Goal: Task Accomplishment & Management: Use online tool/utility

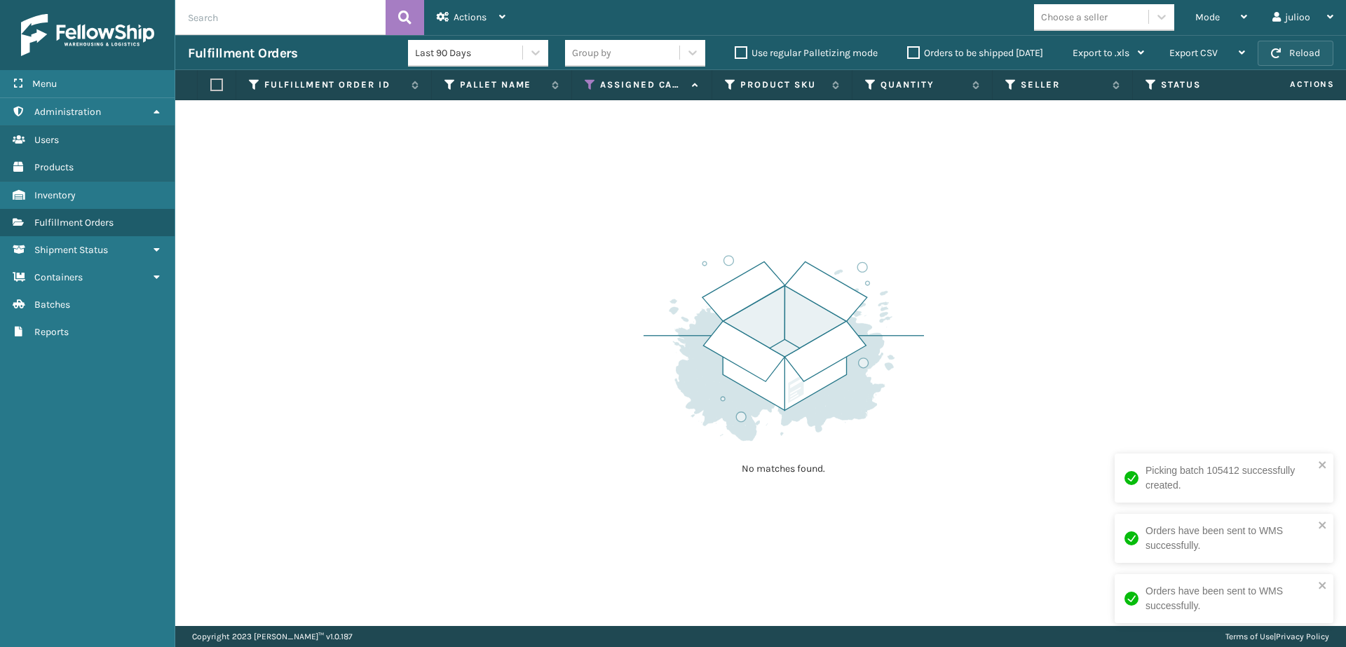
click at [1286, 54] on button "Reload" at bounding box center [1296, 53] width 76 height 25
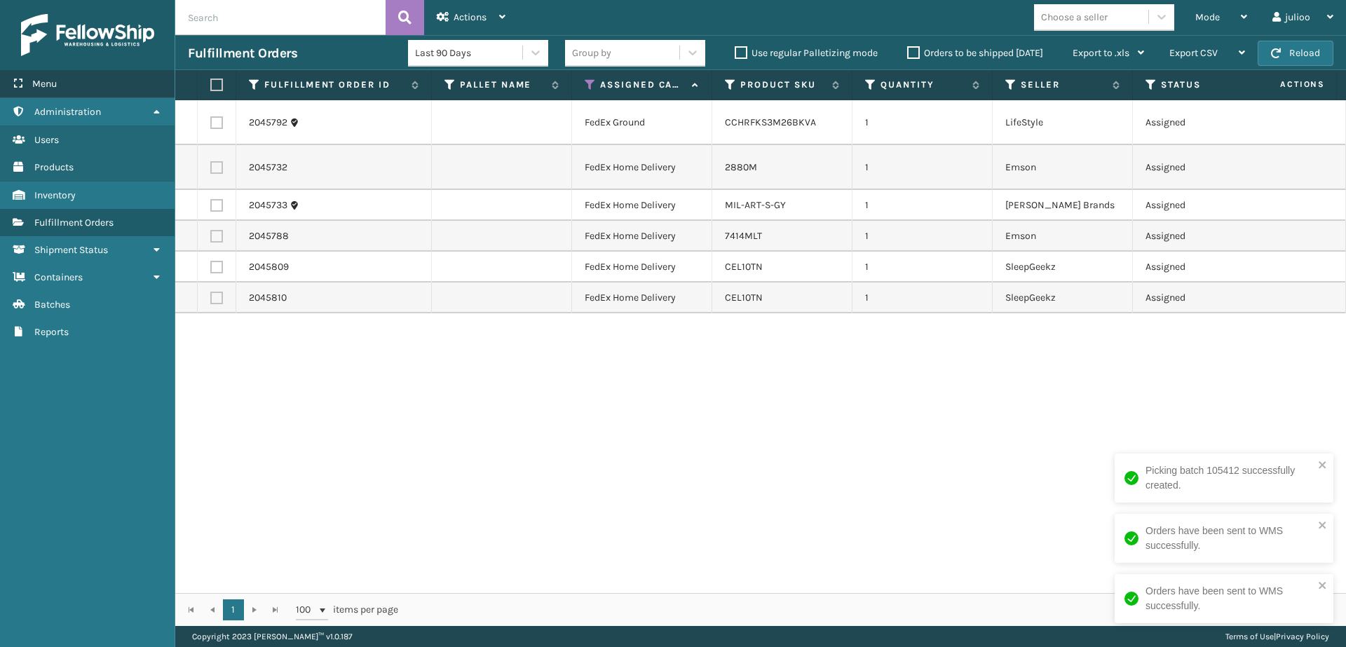
click at [95, 89] on div "Menu" at bounding box center [87, 84] width 175 height 28
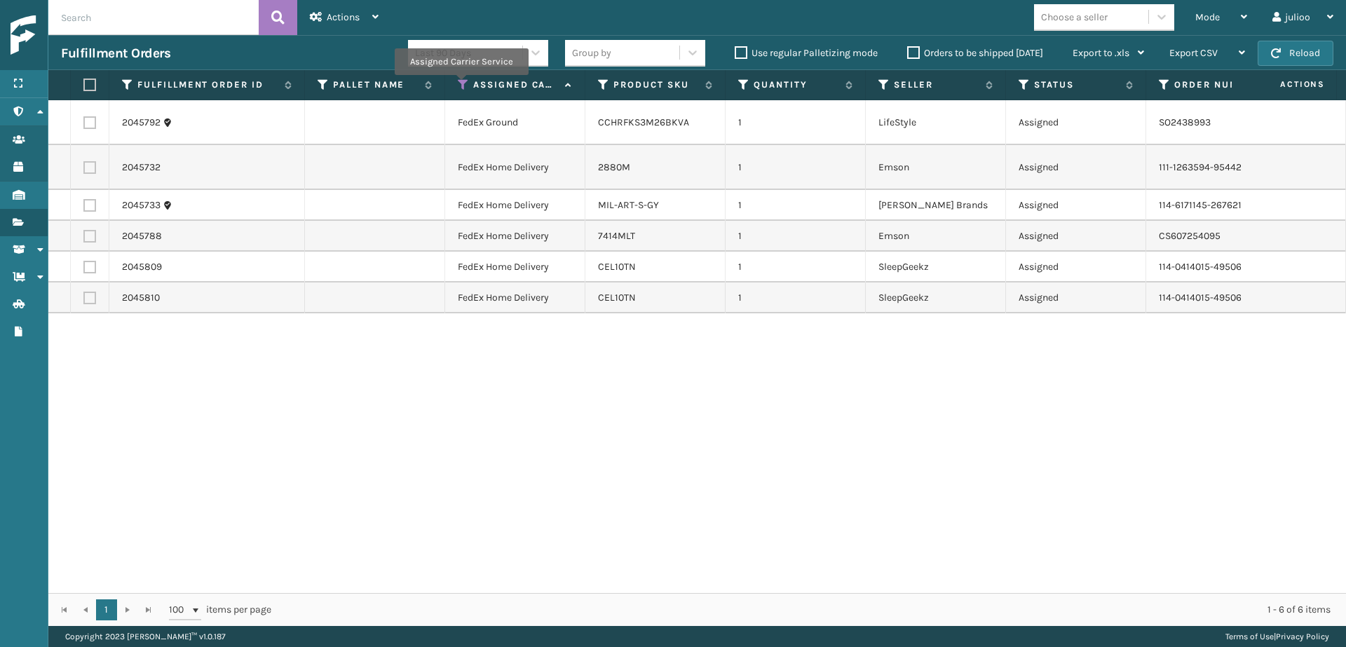
click at [461, 85] on icon at bounding box center [463, 85] width 11 height 13
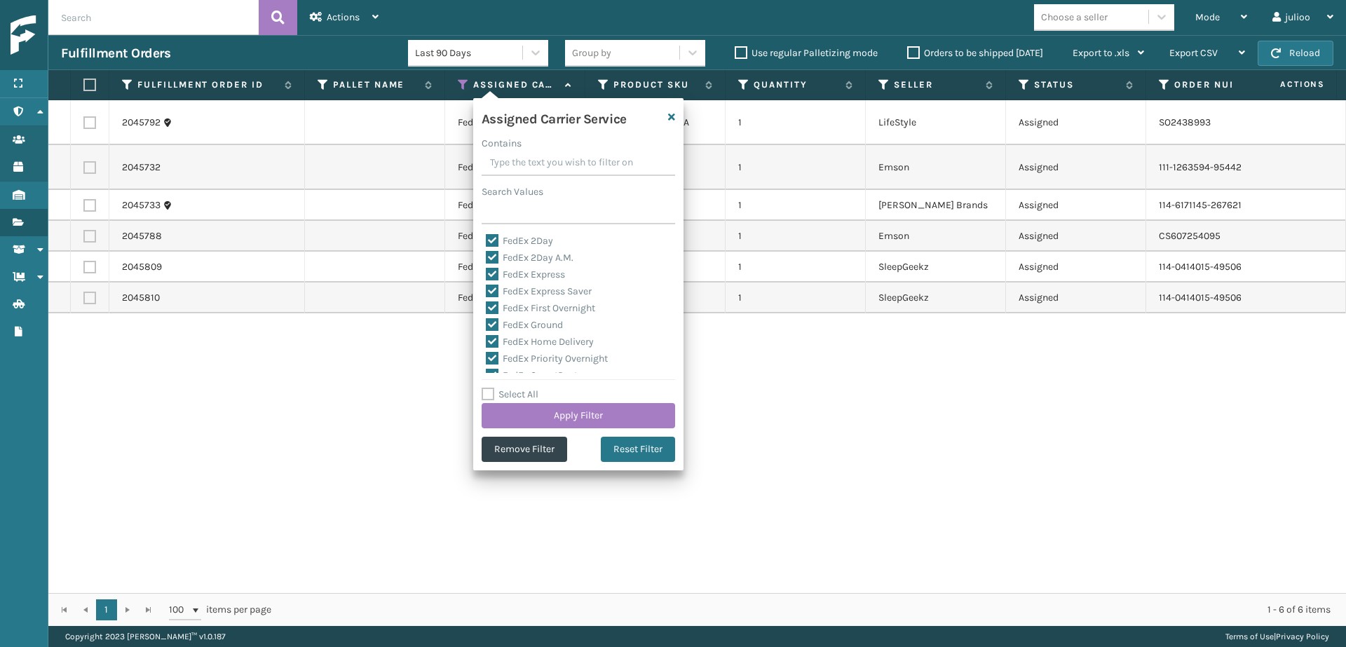
click at [490, 393] on label "Select All" at bounding box center [510, 394] width 57 height 12
click at [490, 388] on input "Select All" at bounding box center [587, 386] width 210 height 1
checkbox input "true"
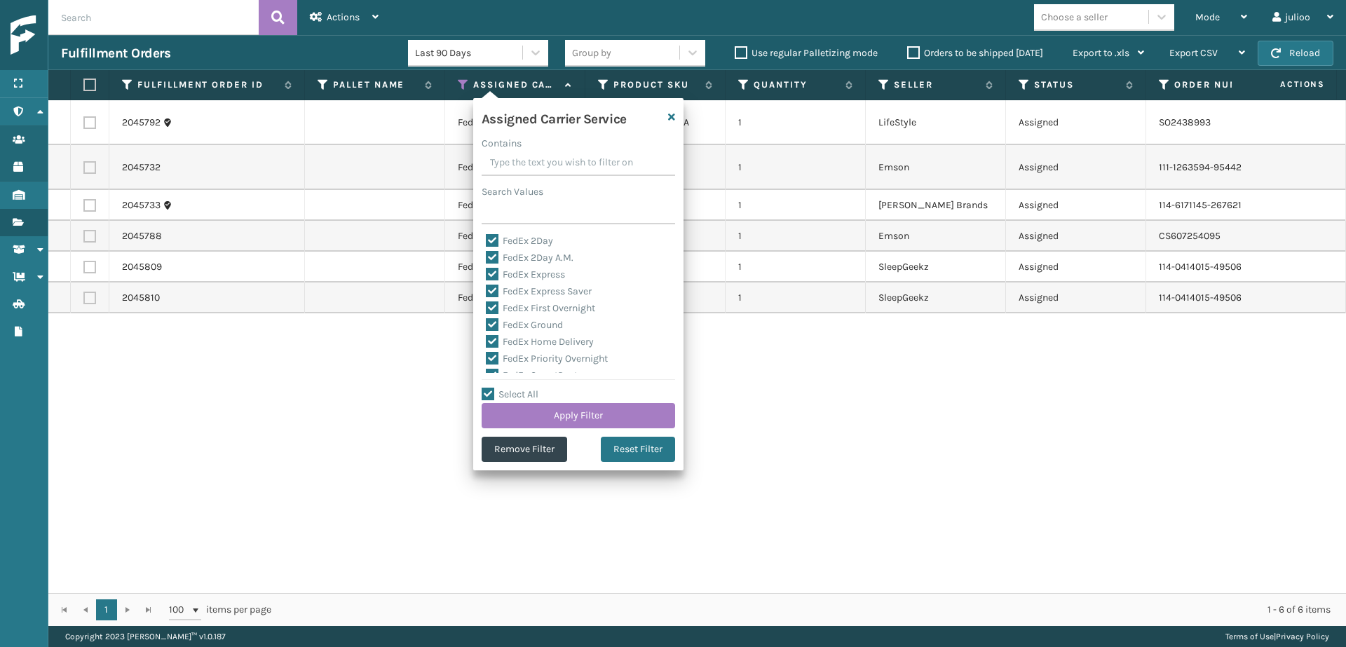
checkbox input "true"
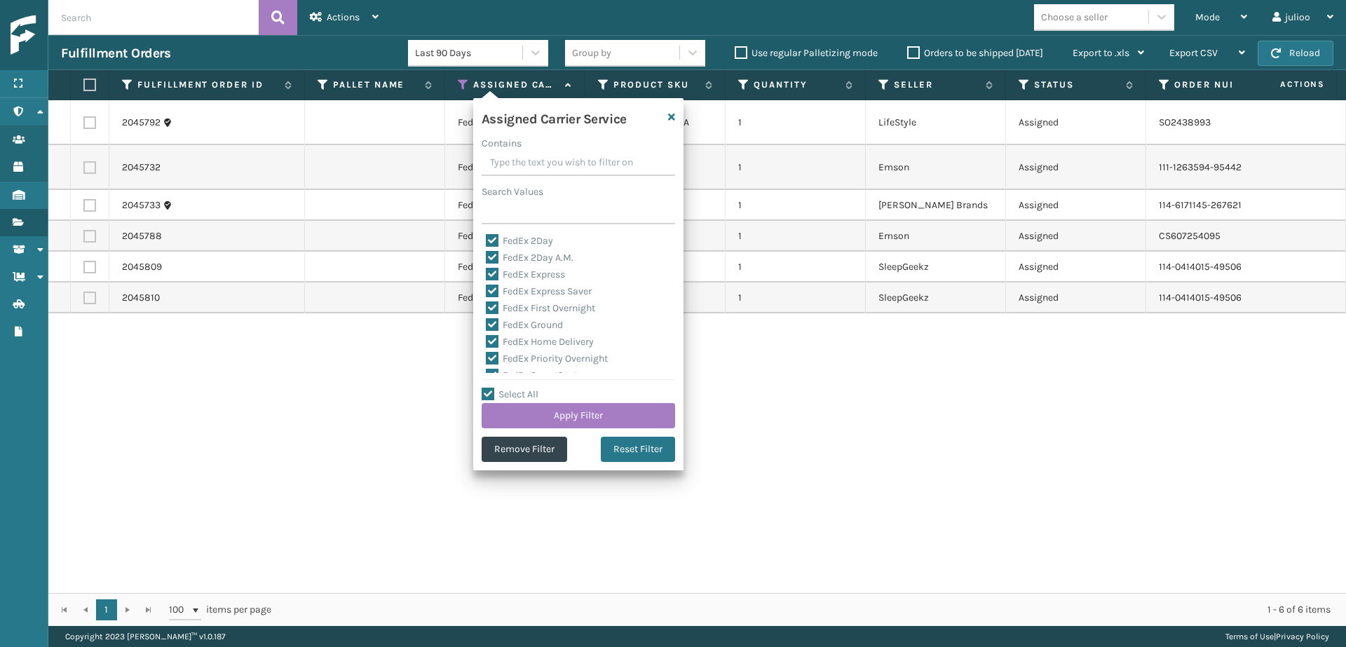
checkbox input "true"
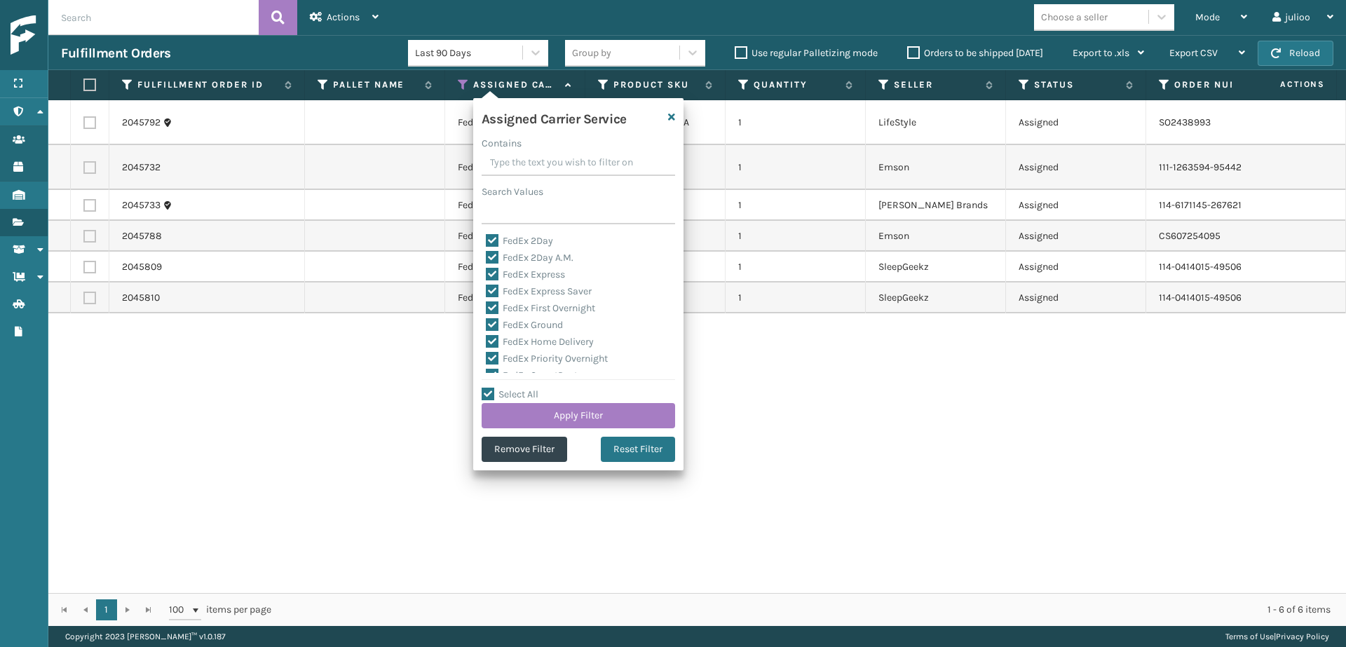
checkbox input "true"
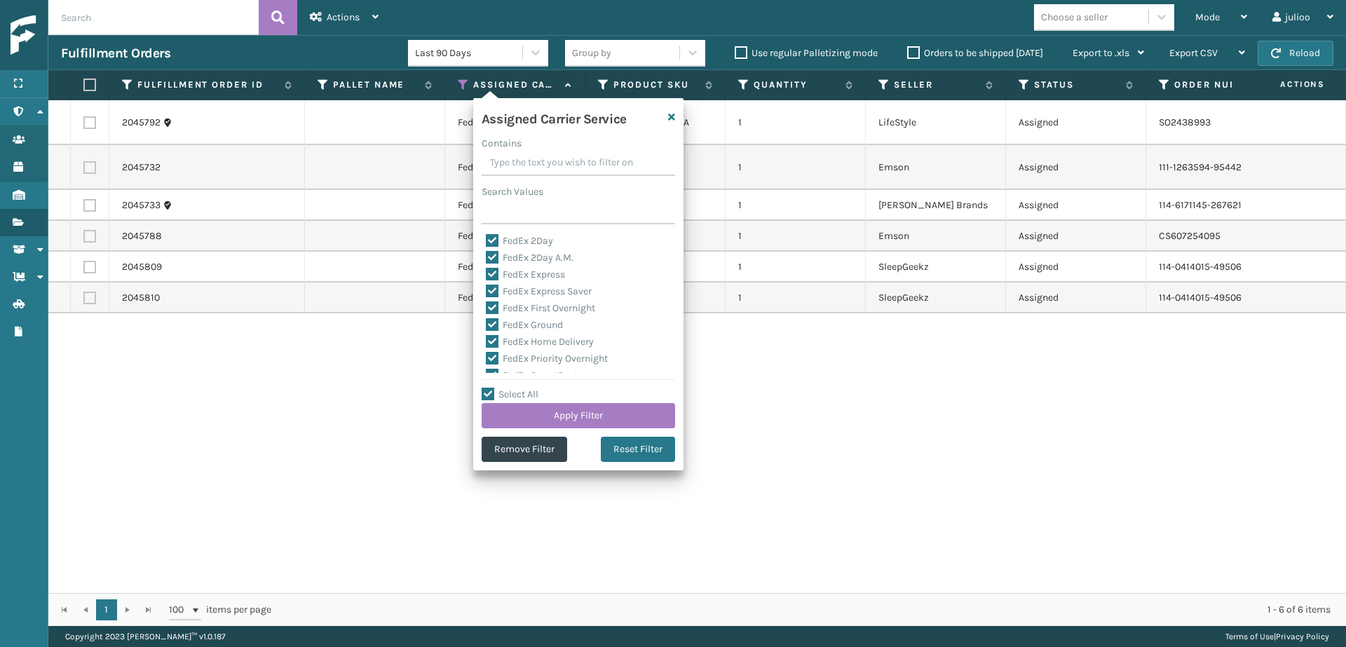
checkbox input "true"
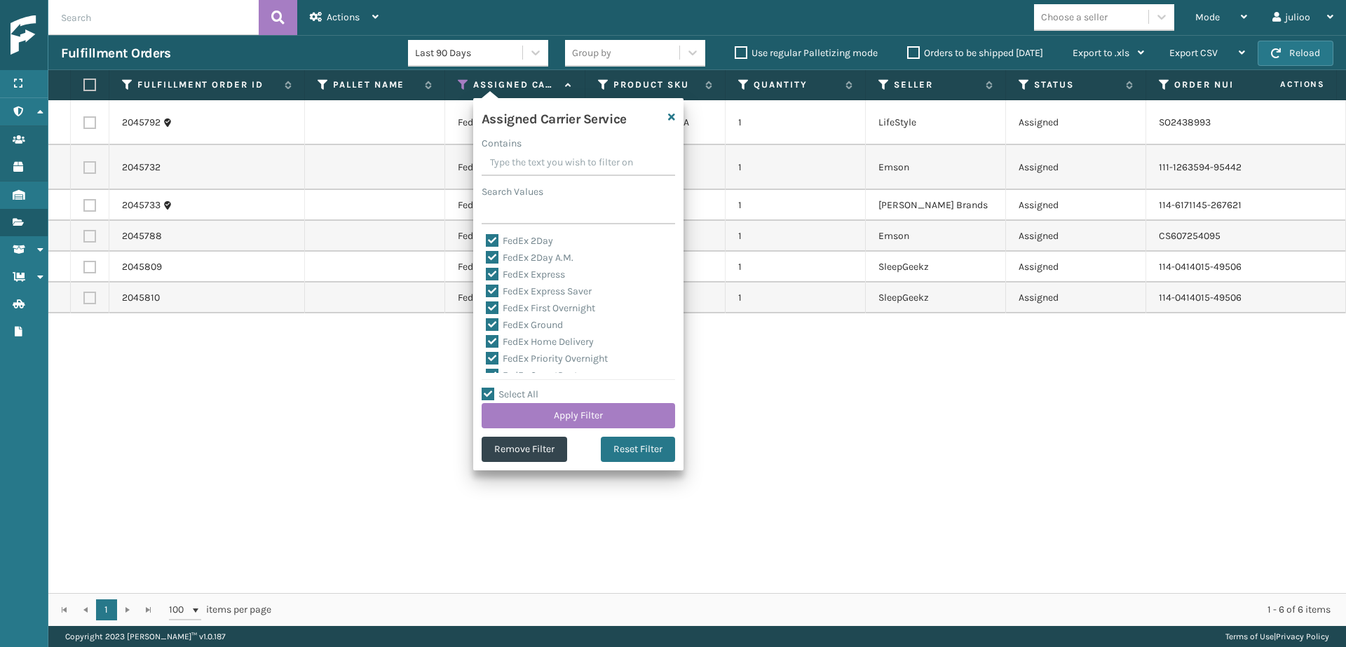
checkbox input "true"
click at [493, 244] on label "LTL" at bounding box center [501, 242] width 31 height 12
click at [487, 243] on input "LTL" at bounding box center [486, 237] width 1 height 9
checkbox input "false"
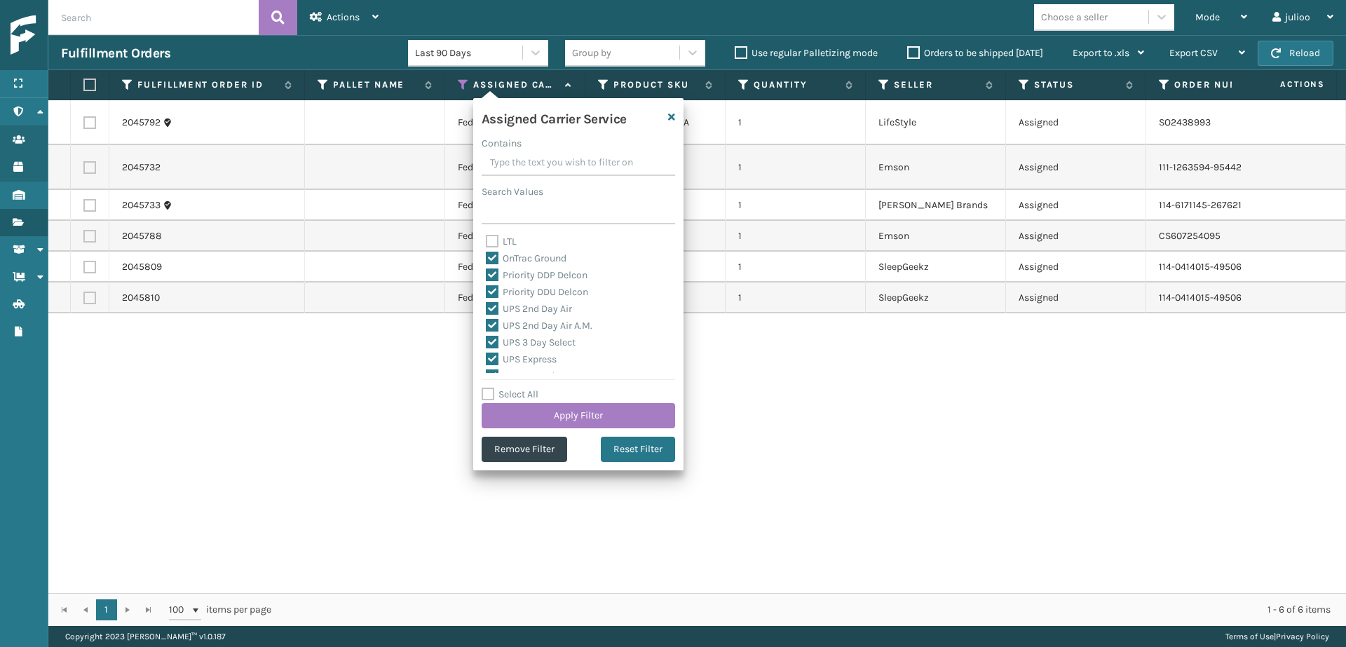
checkbox input "false"
click at [539, 412] on button "Apply Filter" at bounding box center [578, 415] width 193 height 25
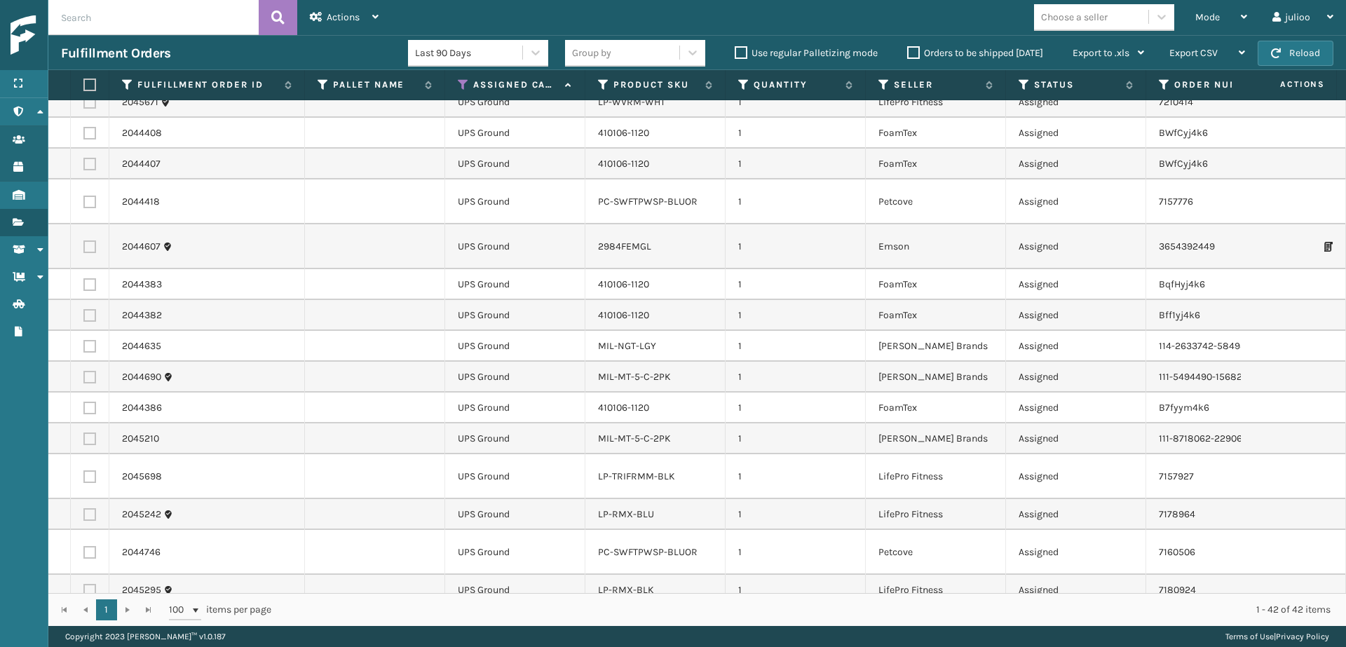
scroll to position [0, 0]
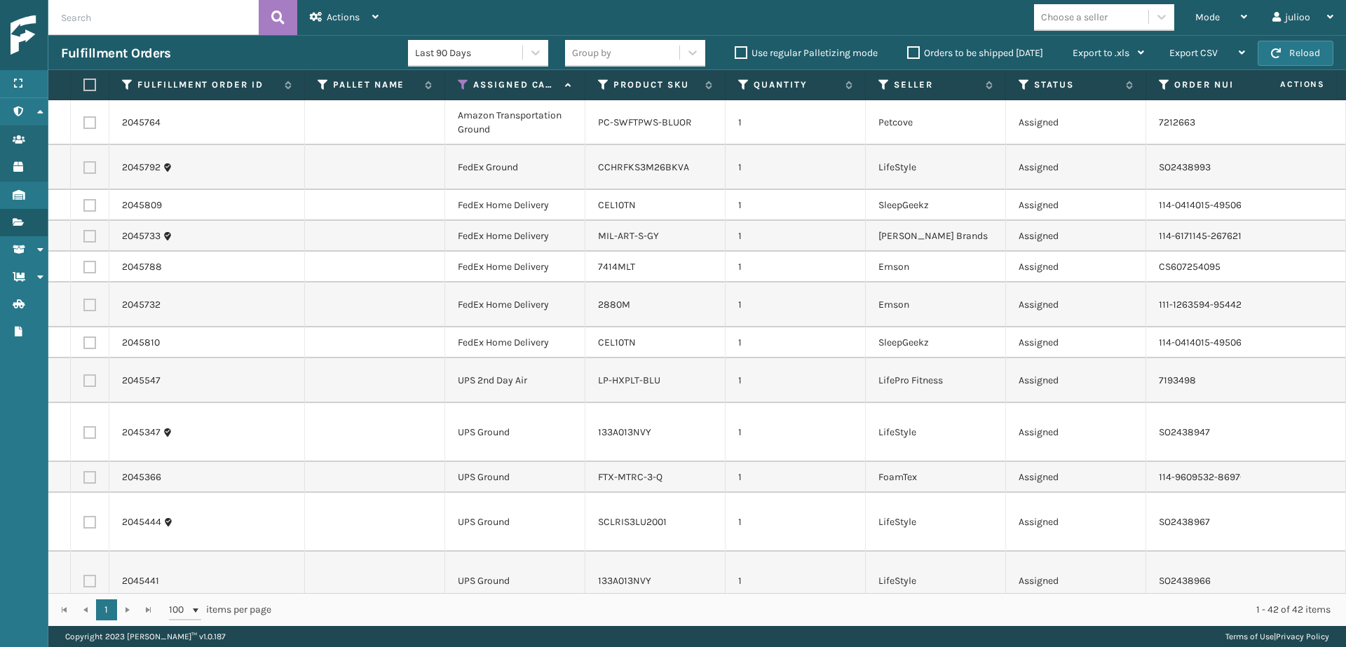
click at [90, 90] on label at bounding box center [87, 85] width 8 height 13
click at [84, 90] on input "checkbox" at bounding box center [83, 85] width 1 height 9
checkbox input "true"
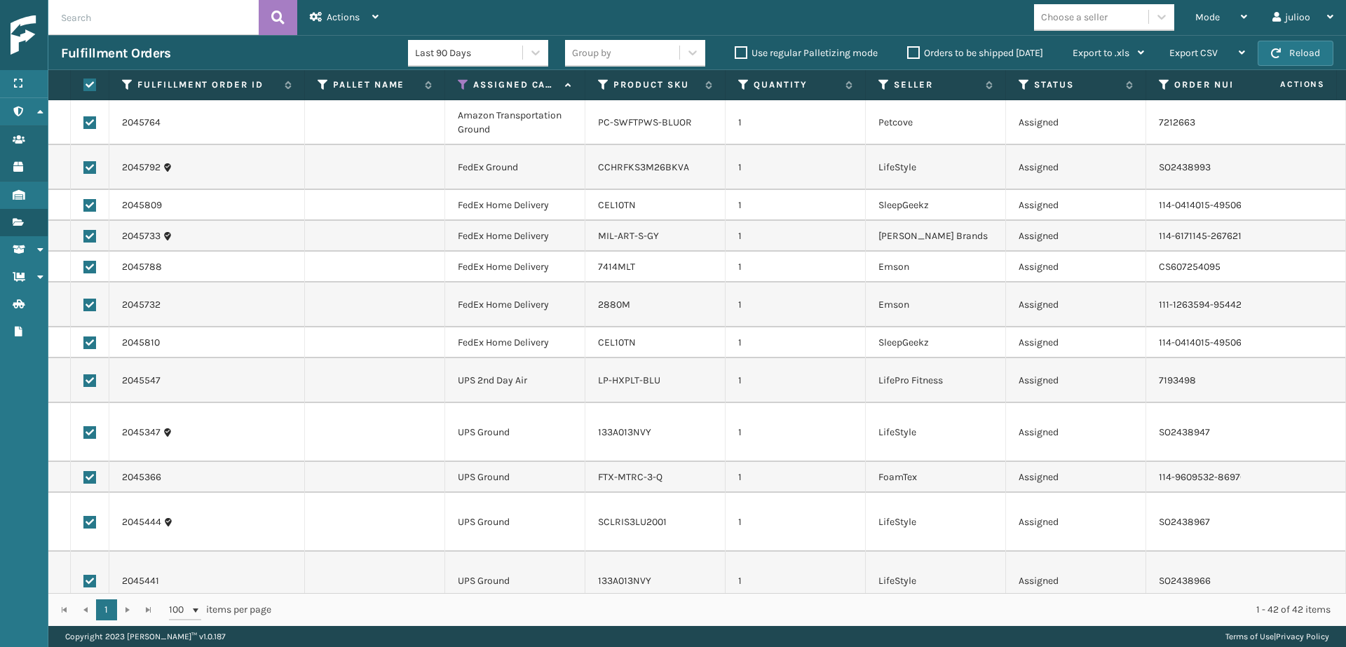
checkbox input "true"
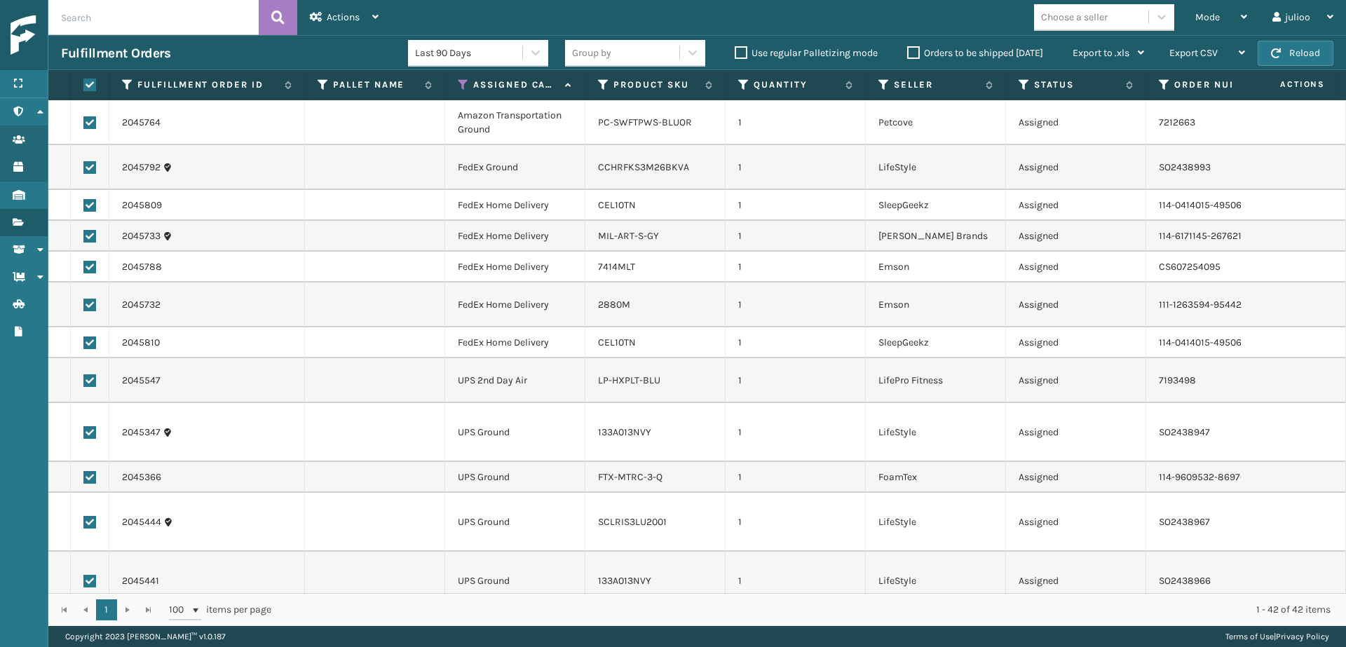
checkbox input "true"
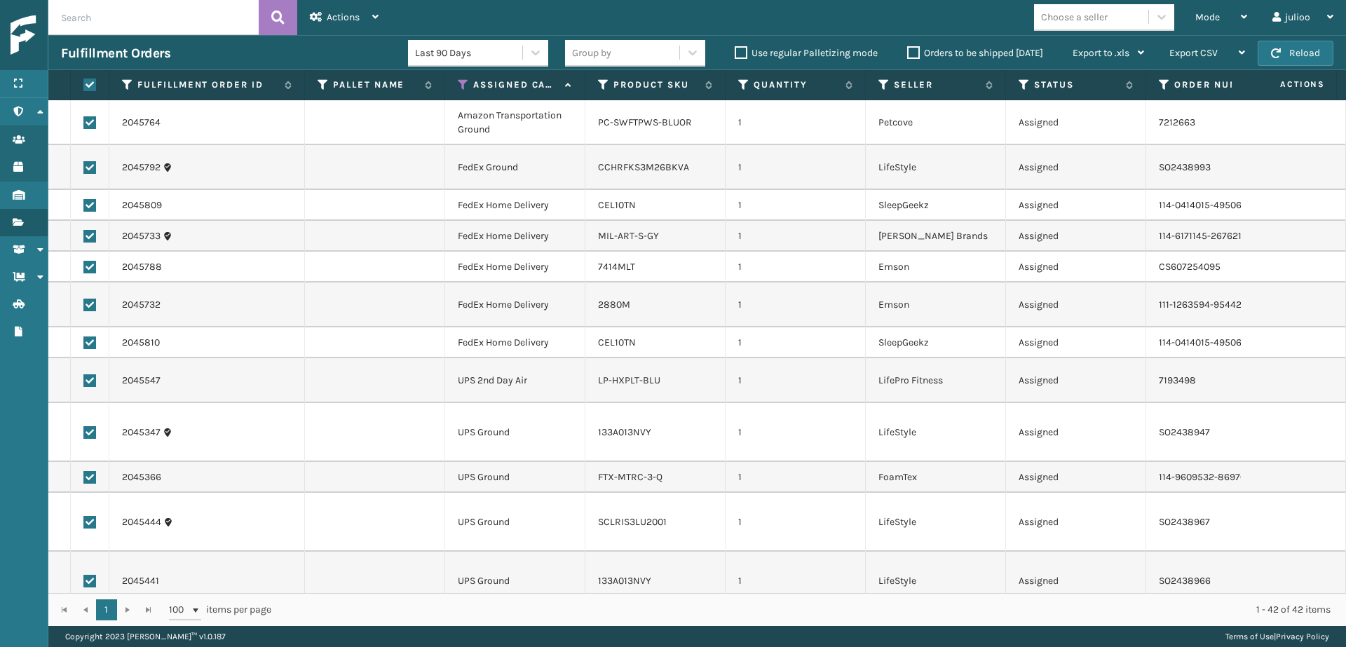
checkbox input "true"
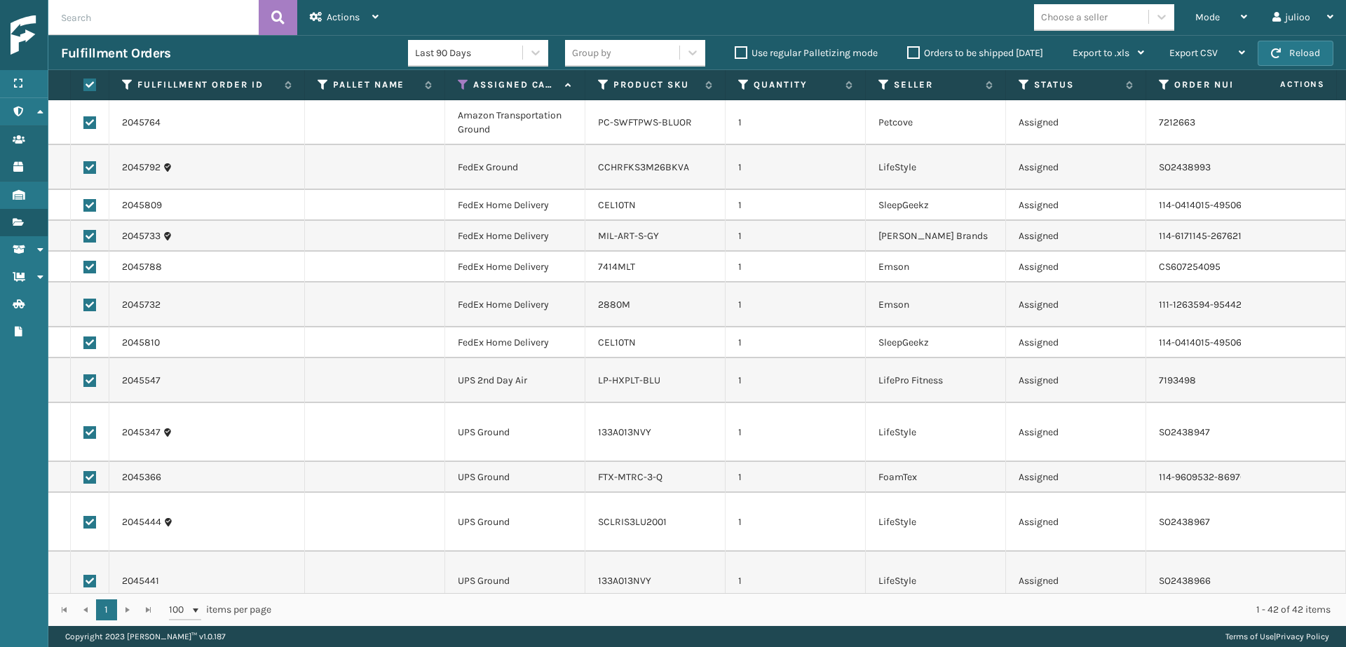
checkbox input "true"
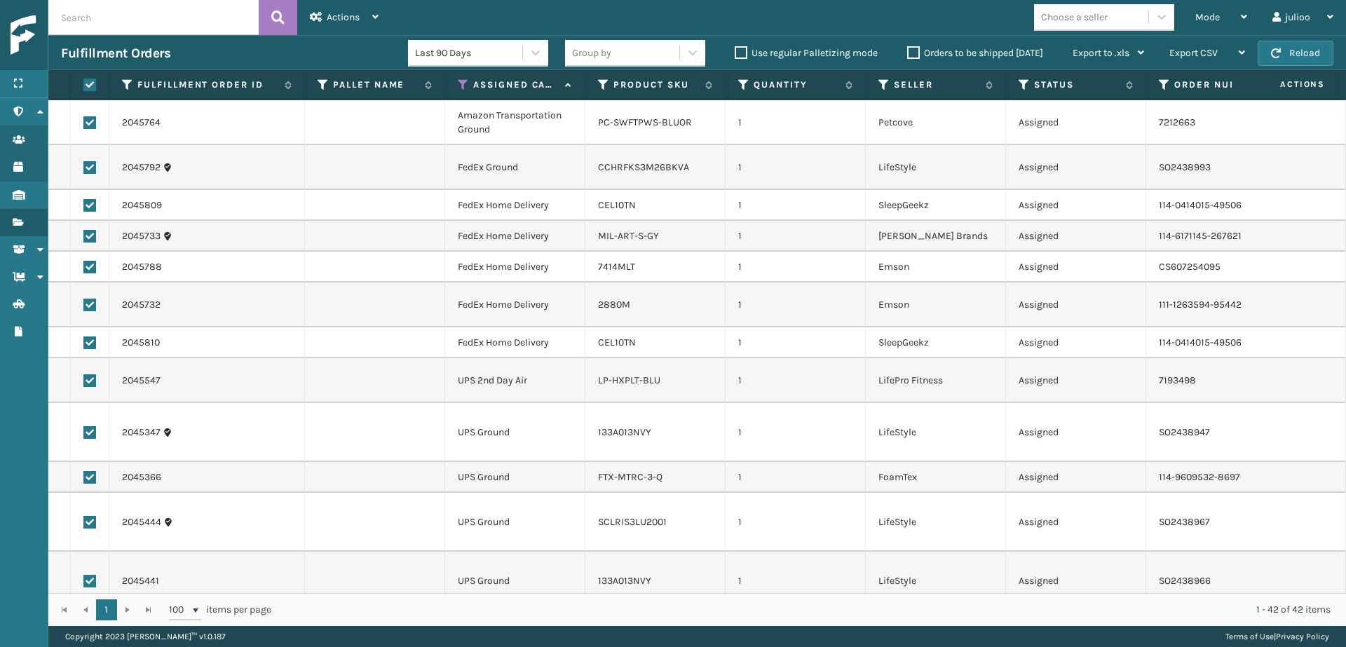
checkbox input "true"
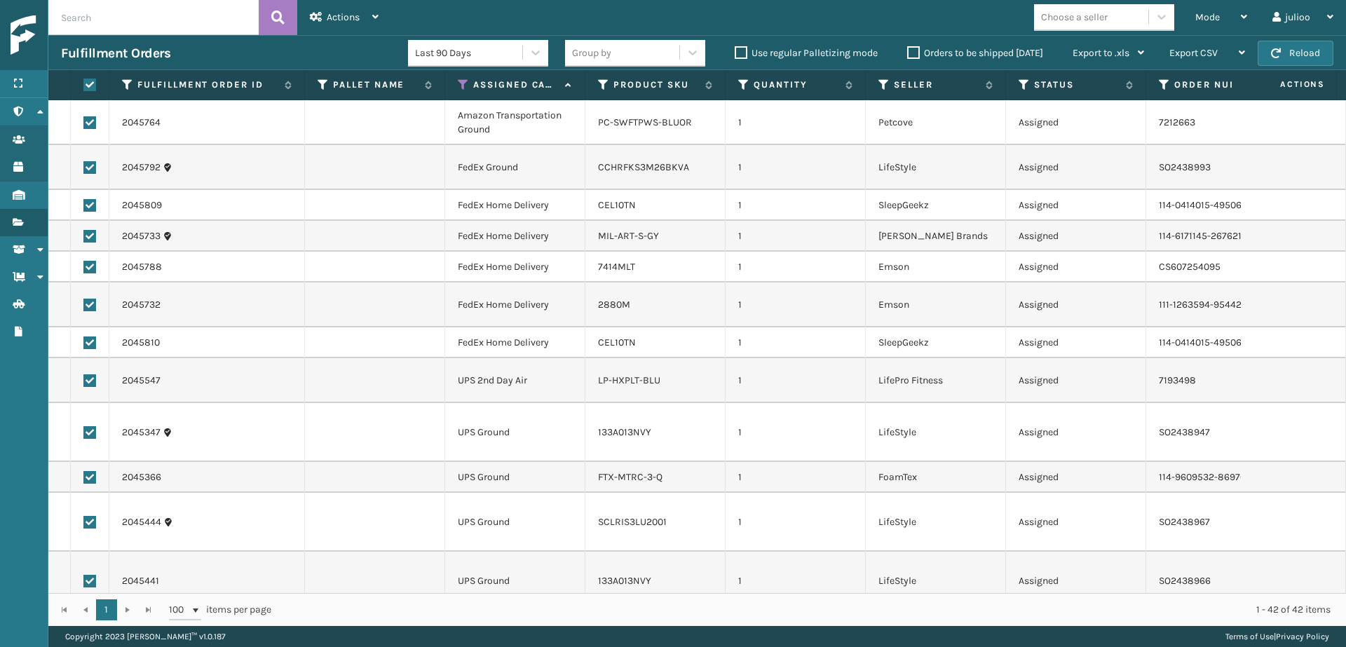
checkbox input "true"
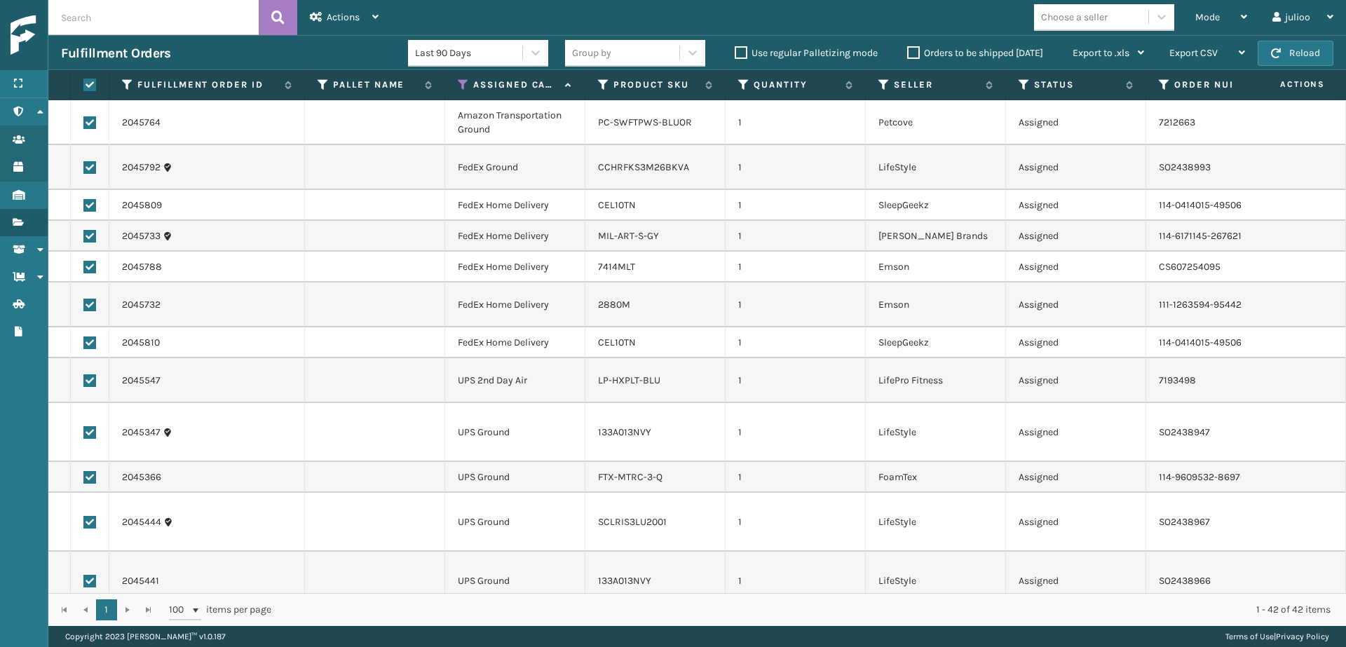
checkbox input "true"
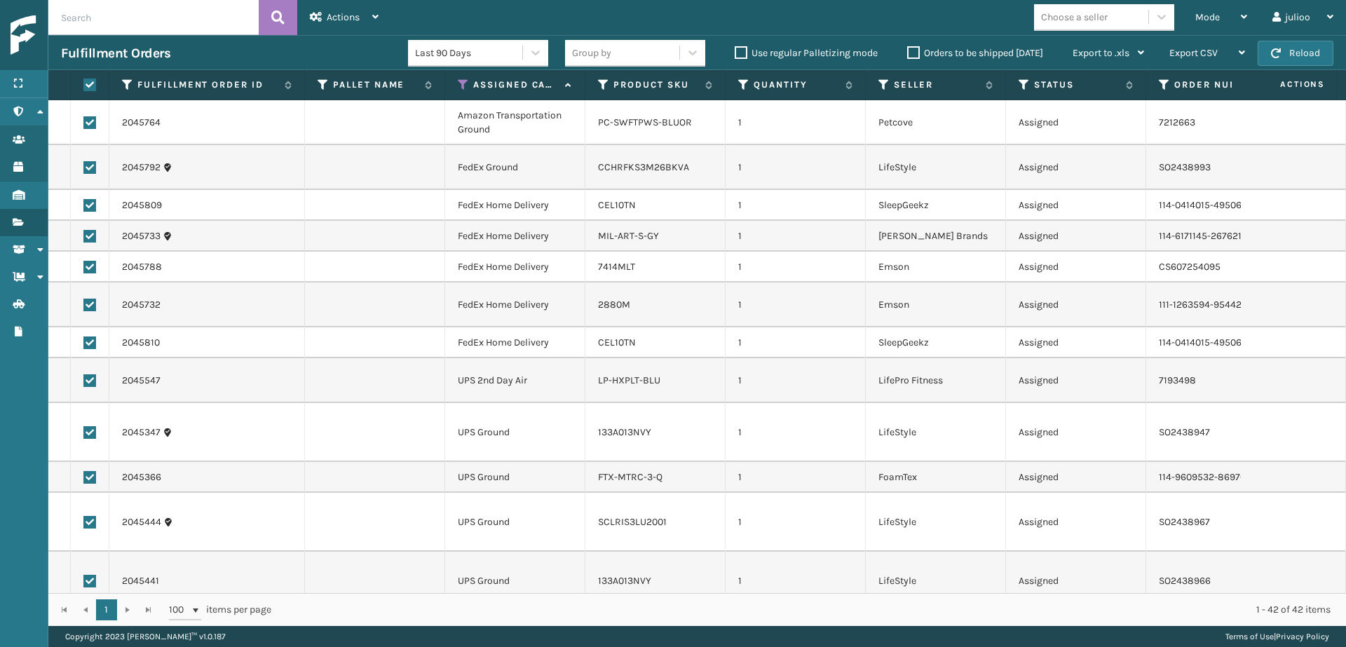
checkbox input "true"
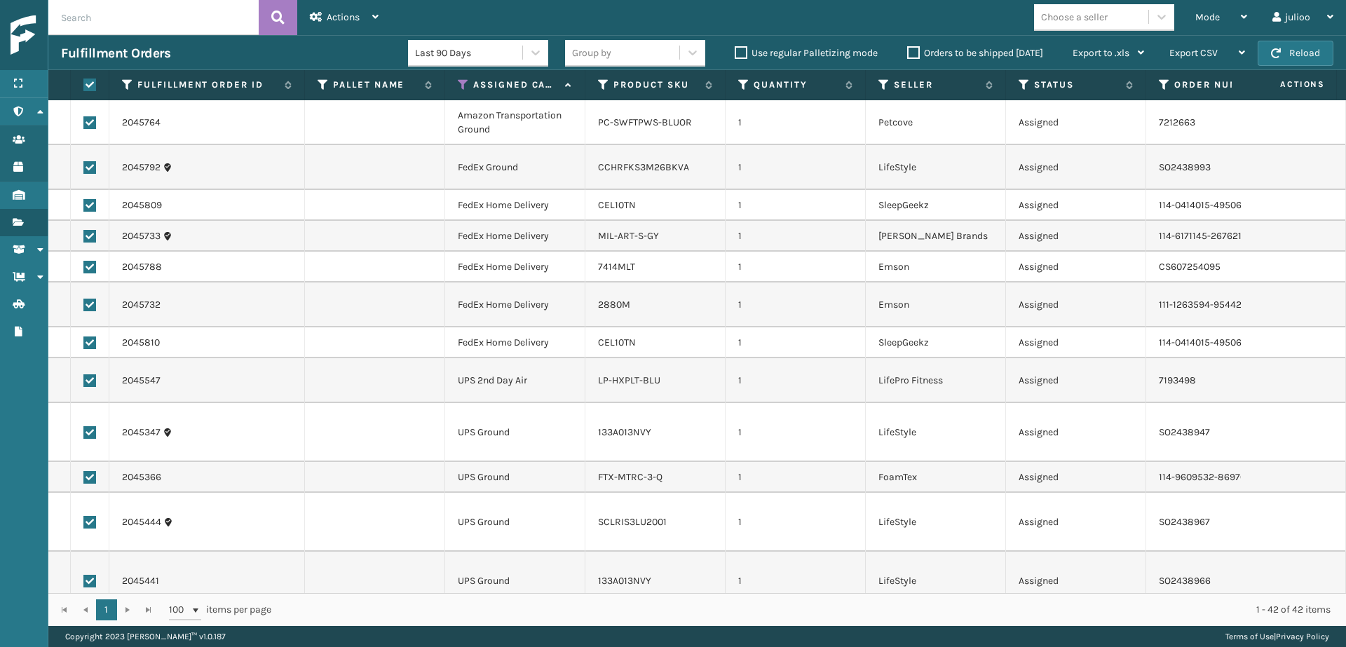
drag, startPoint x: 93, startPoint y: 341, endPoint x: 88, endPoint y: 302, distance: 38.9
click at [93, 340] on label at bounding box center [89, 342] width 13 height 13
click at [84, 340] on input "checkbox" at bounding box center [83, 340] width 1 height 9
checkbox input "false"
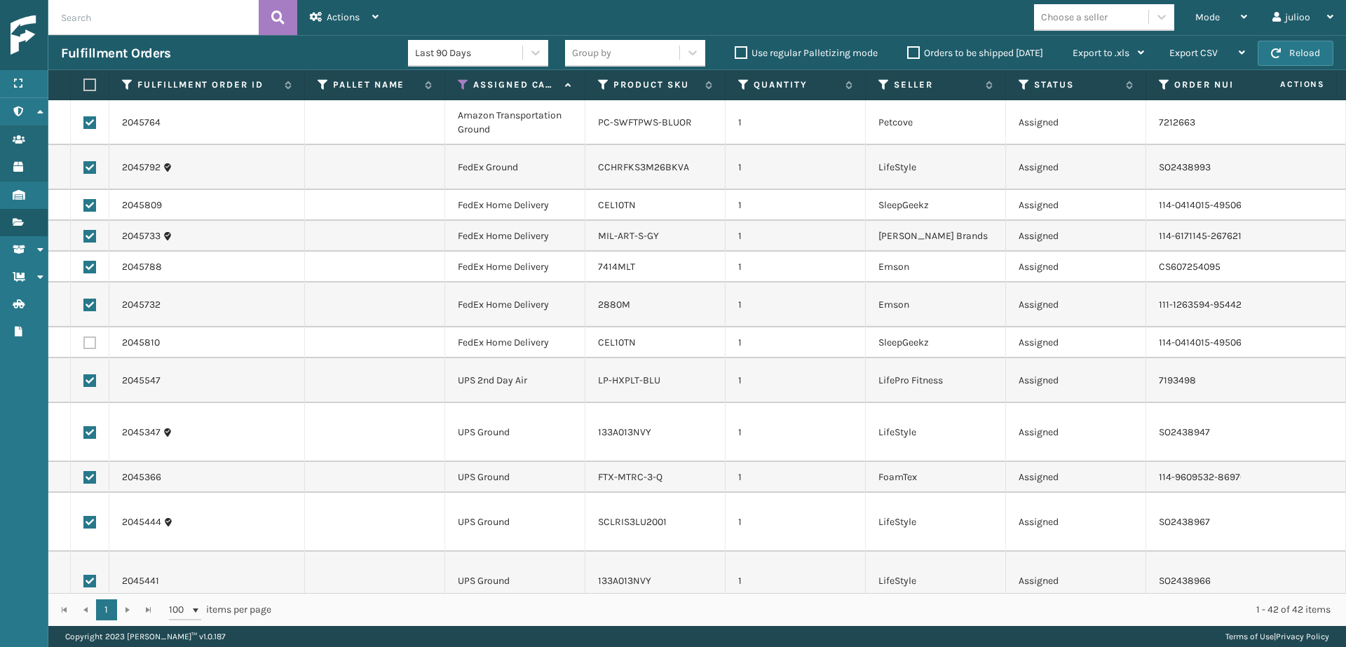
click at [88, 302] on label at bounding box center [89, 305] width 13 height 13
click at [84, 302] on input "checkbox" at bounding box center [83, 303] width 1 height 9
checkbox input "false"
click at [90, 266] on label at bounding box center [89, 267] width 13 height 13
click at [84, 266] on input "checkbox" at bounding box center [83, 265] width 1 height 9
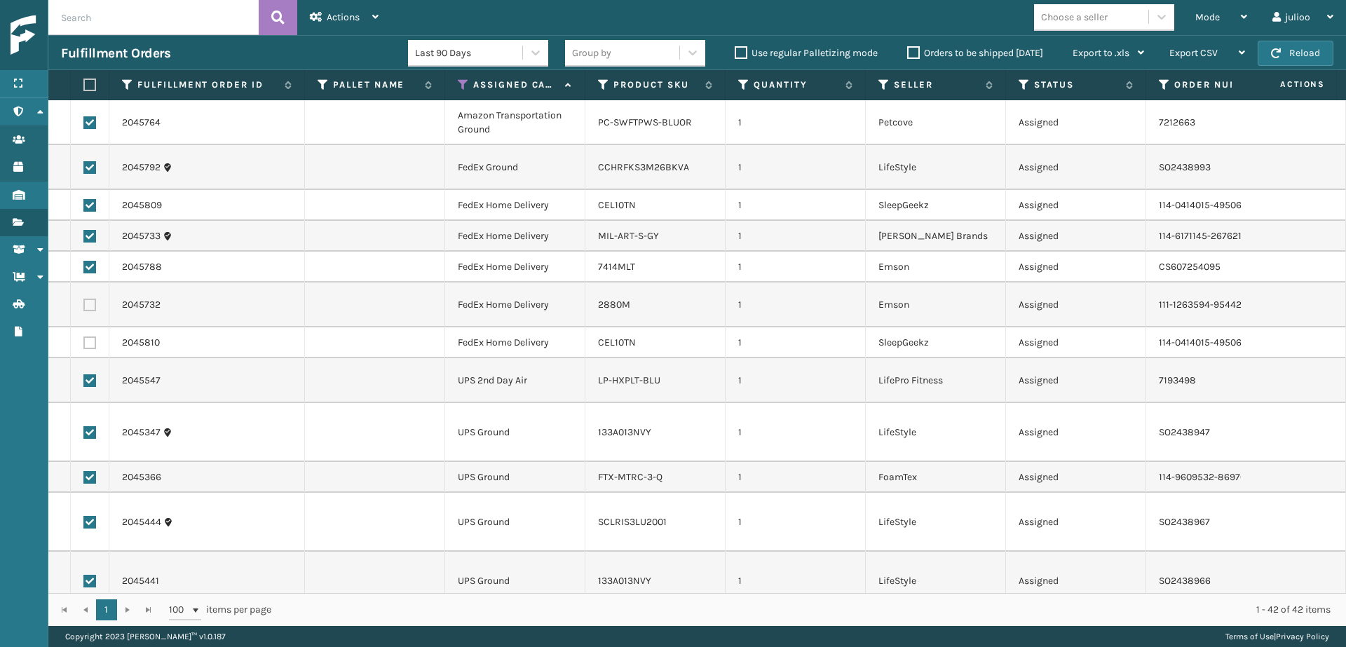
checkbox input "false"
click at [90, 235] on label at bounding box center [89, 236] width 13 height 13
click at [84, 235] on input "checkbox" at bounding box center [83, 234] width 1 height 9
checkbox input "false"
click at [90, 195] on td at bounding box center [90, 205] width 39 height 31
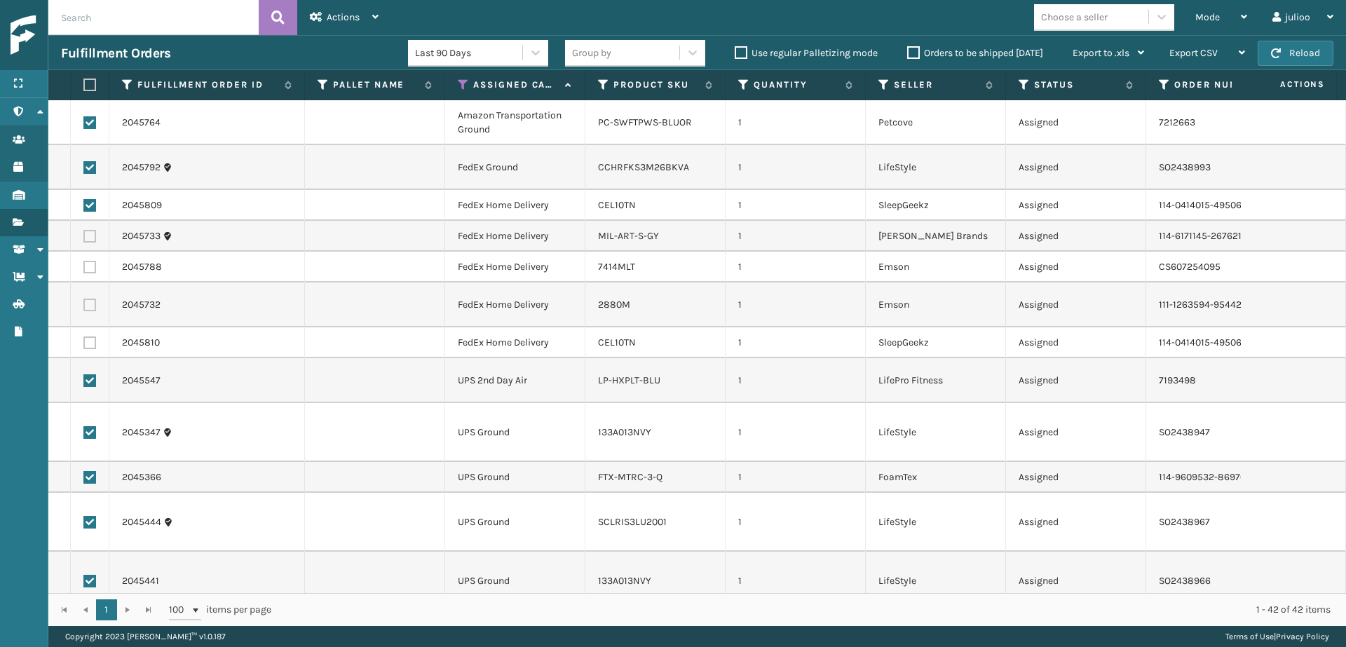
click at [90, 204] on label at bounding box center [89, 205] width 13 height 13
click at [84, 204] on input "checkbox" at bounding box center [83, 203] width 1 height 9
checkbox input "false"
drag, startPoint x: 90, startPoint y: 166, endPoint x: 95, endPoint y: 151, distance: 15.5
click at [90, 165] on label at bounding box center [89, 167] width 13 height 13
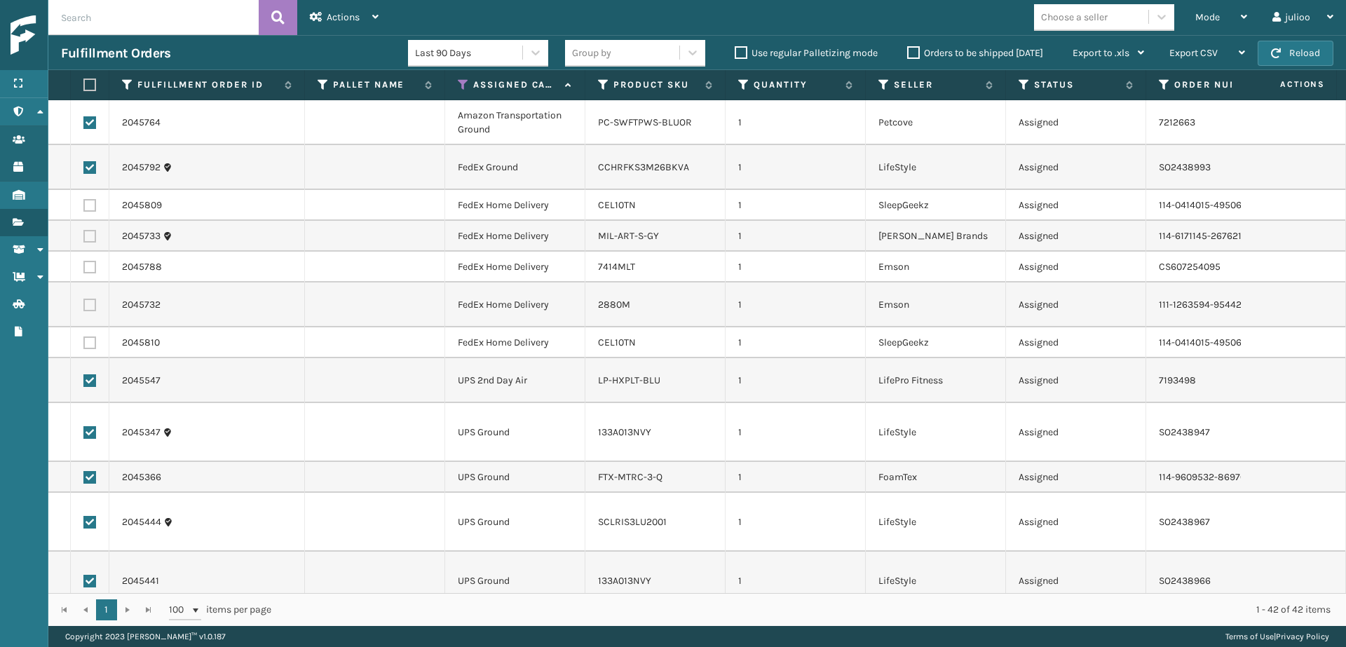
click at [84, 165] on input "checkbox" at bounding box center [83, 165] width 1 height 9
checkbox input "false"
click at [88, 127] on label at bounding box center [89, 122] width 13 height 13
click at [84, 125] on input "checkbox" at bounding box center [83, 120] width 1 height 9
checkbox input "false"
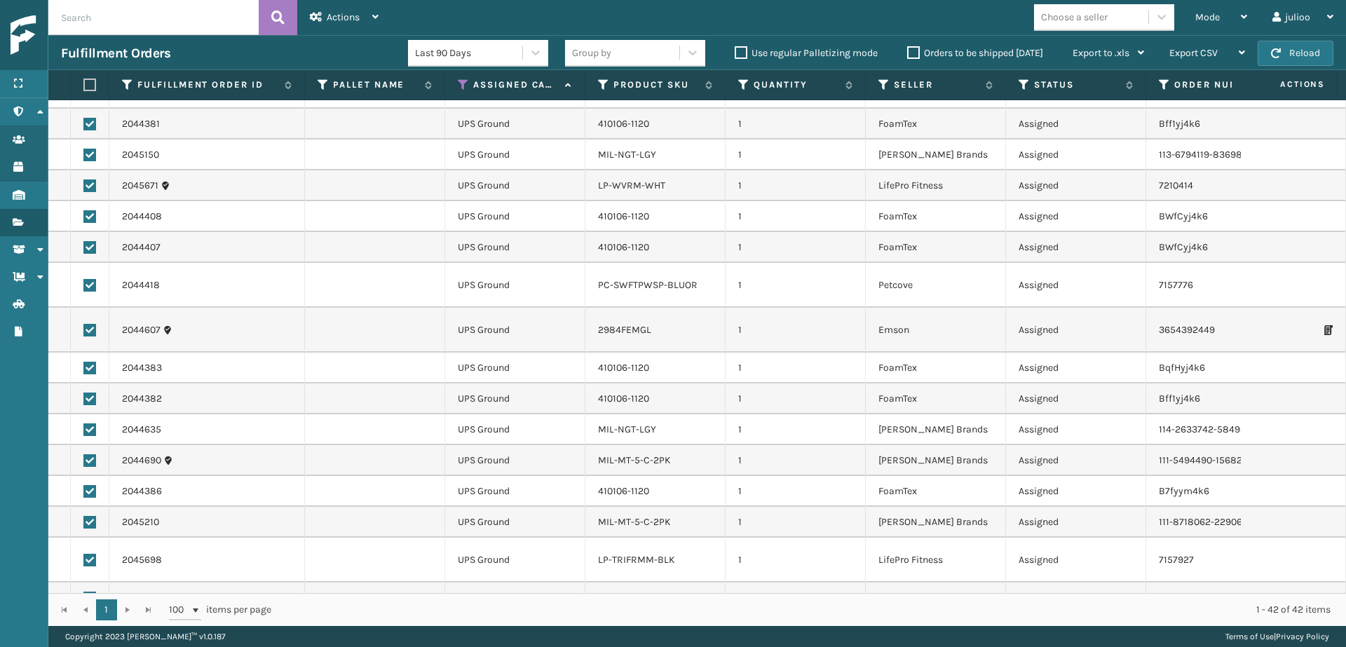
scroll to position [1023, 0]
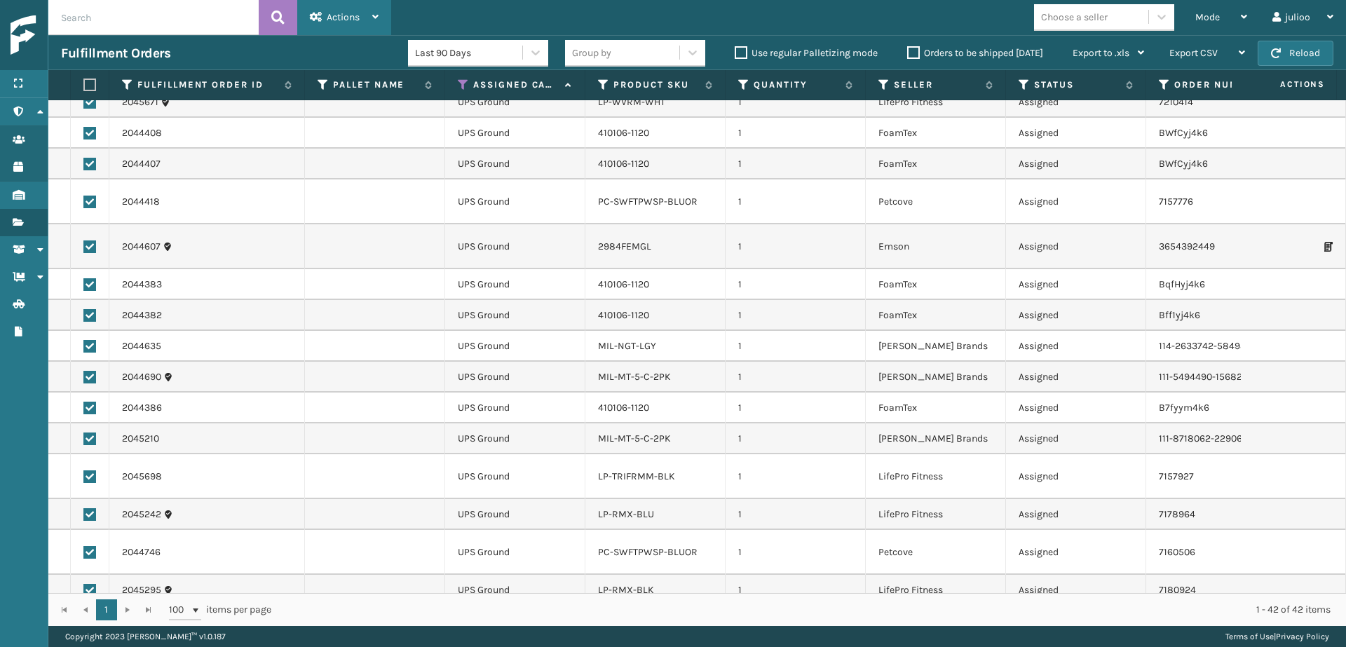
click at [366, 20] on div "Actions" at bounding box center [344, 17] width 69 height 35
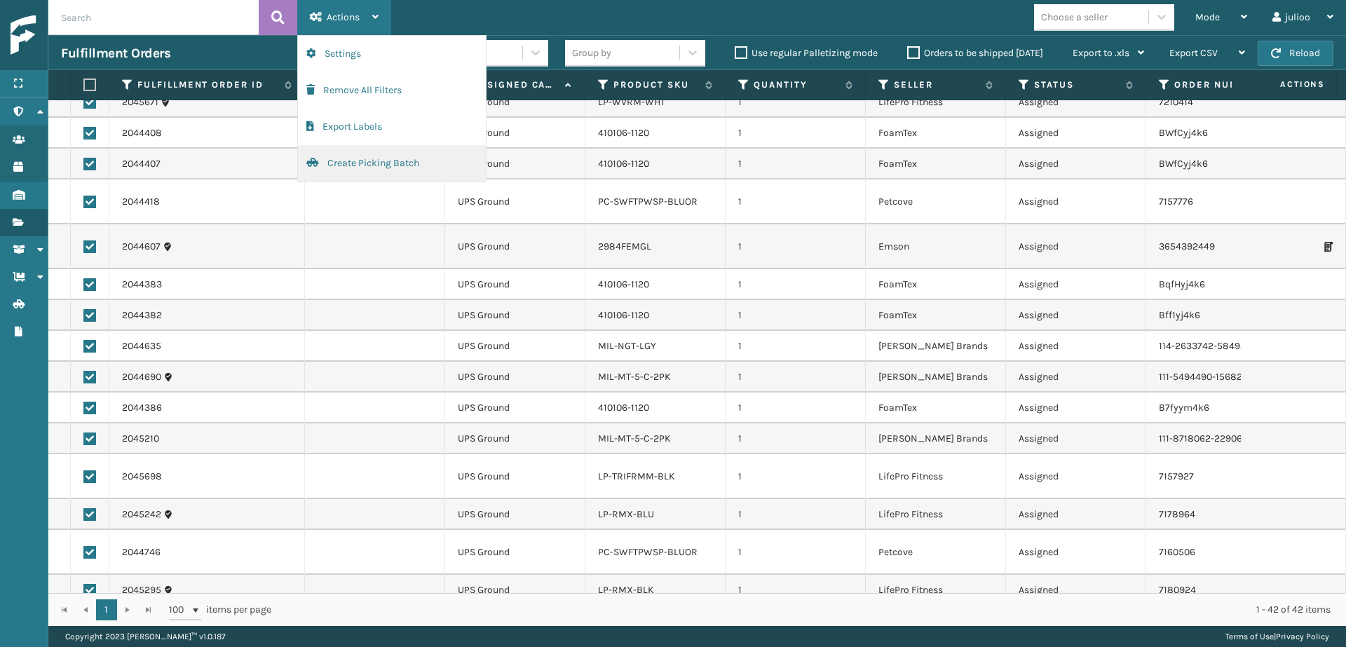
click at [346, 168] on button "Create Picking Batch" at bounding box center [392, 163] width 188 height 36
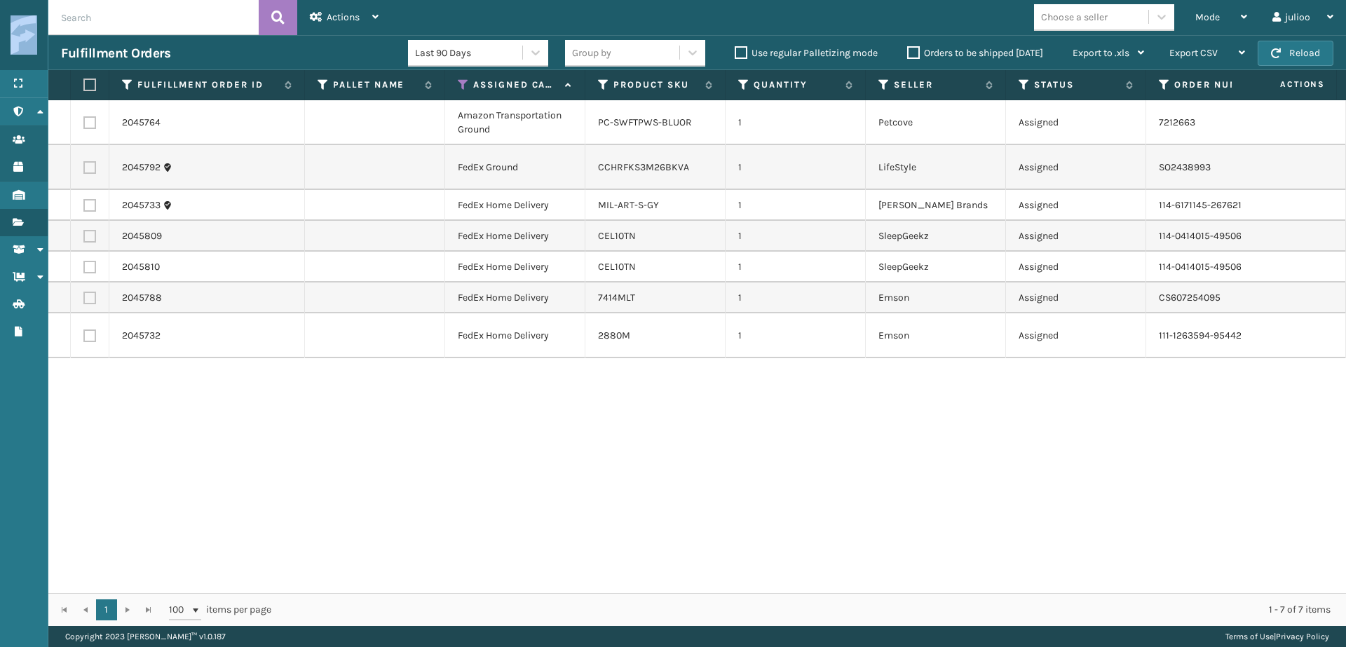
drag, startPoint x: 170, startPoint y: 672, endPoint x: 1345, endPoint y: 672, distance: 1175.6
click at [1345, 646] on html "Menu Administration Administration Administration Users Administration Products…" at bounding box center [673, 323] width 1346 height 647
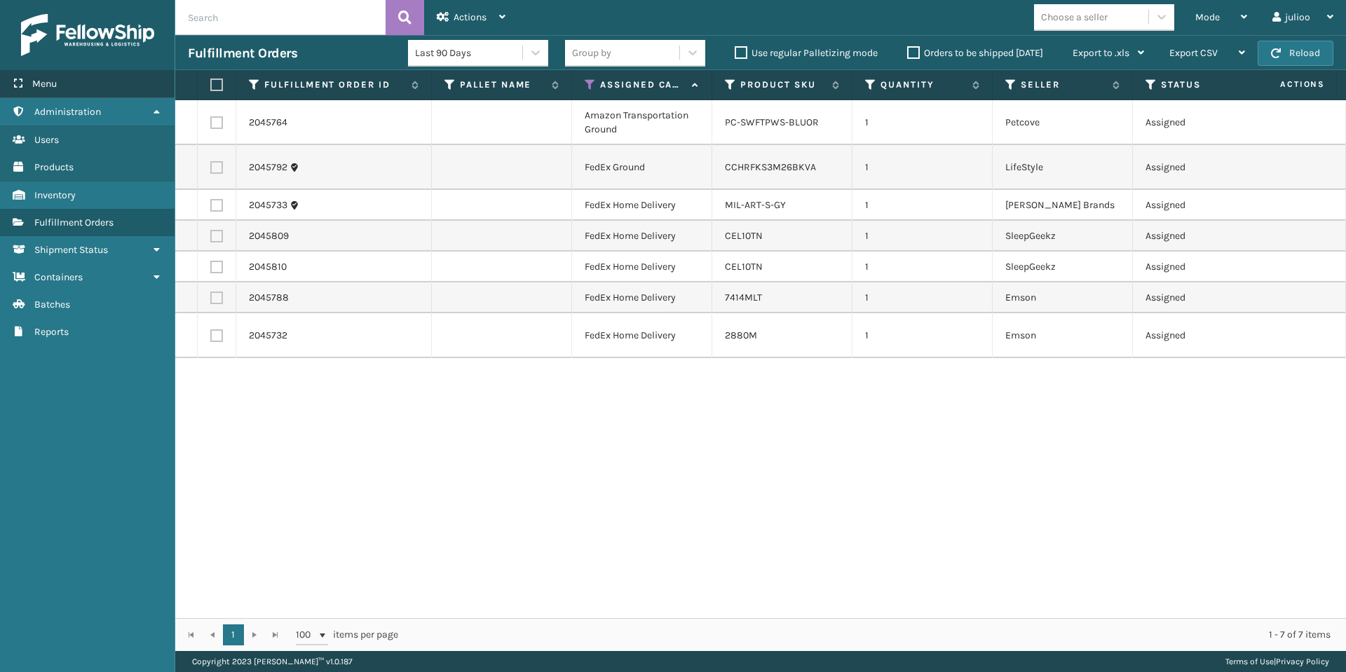
click at [36, 83] on span "Menu" at bounding box center [44, 84] width 25 height 12
